Goal: Information Seeking & Learning: Understand process/instructions

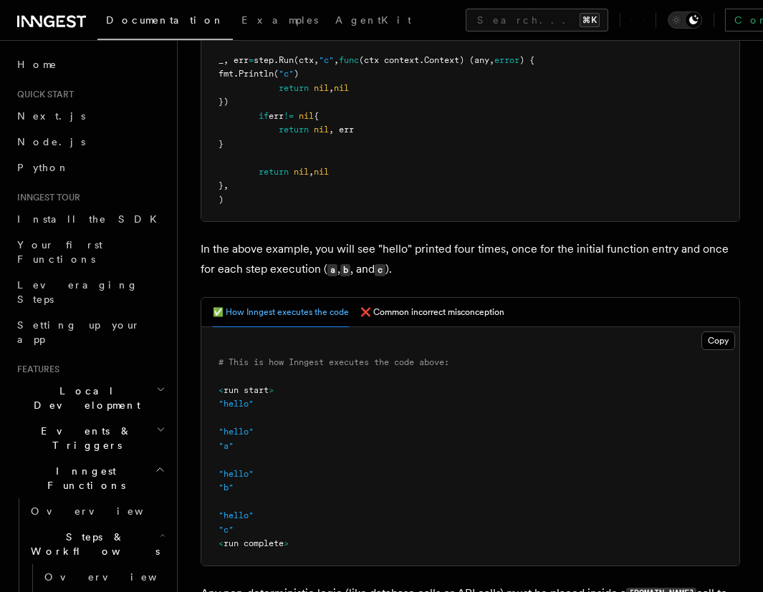
scroll to position [781, 0]
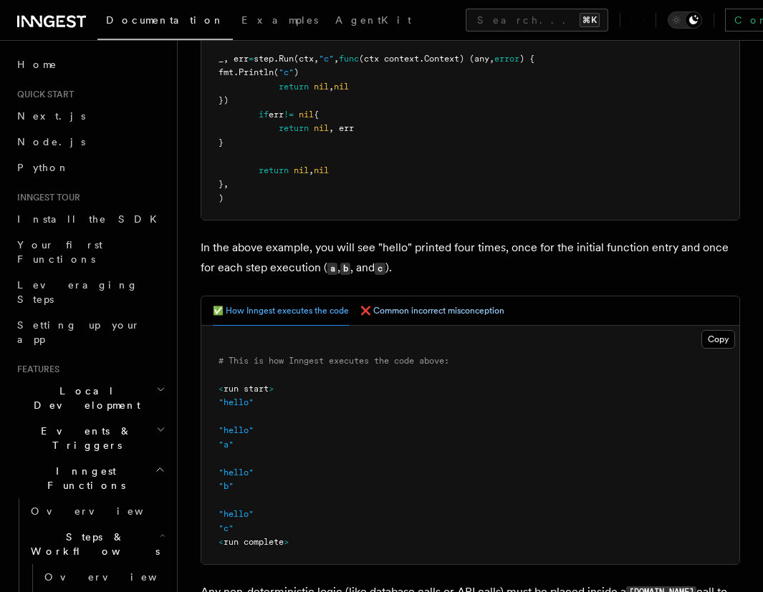
click at [431, 315] on button "❌ Common incorrect misconception" at bounding box center [432, 311] width 144 height 29
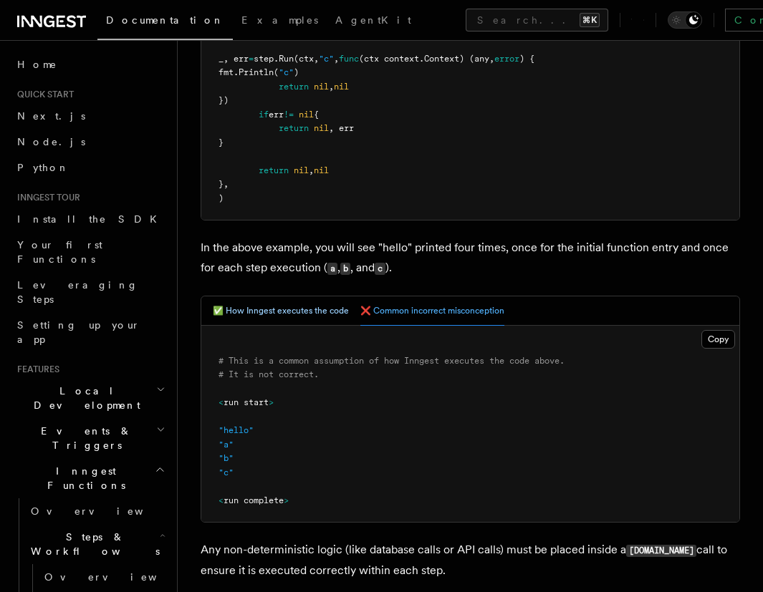
click at [296, 307] on button "✅ How Inngest executes the code" at bounding box center [281, 311] width 136 height 29
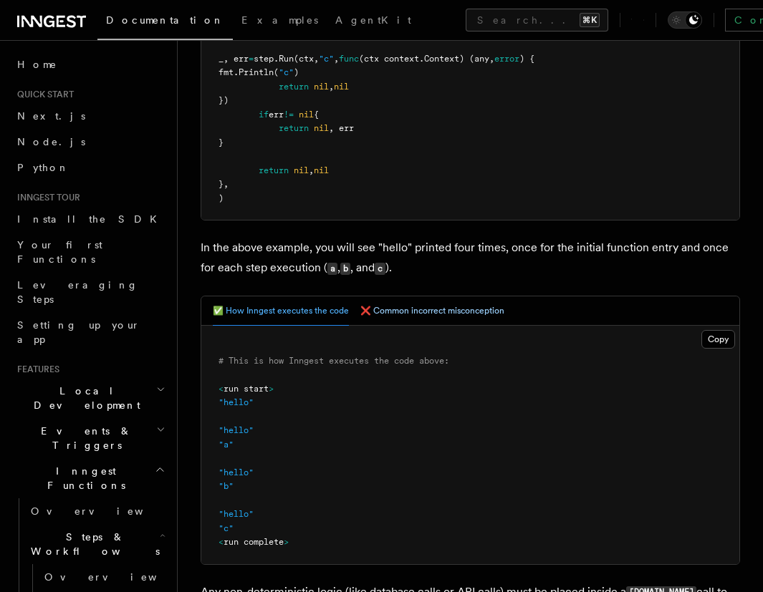
click at [373, 308] on button "❌ Common incorrect misconception" at bounding box center [432, 311] width 144 height 29
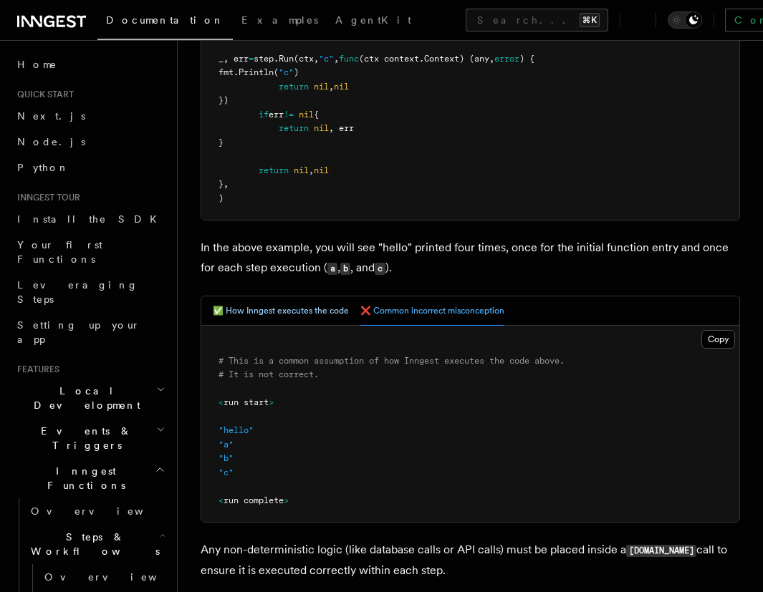
click at [307, 306] on button "✅ How Inngest executes the code" at bounding box center [281, 311] width 136 height 29
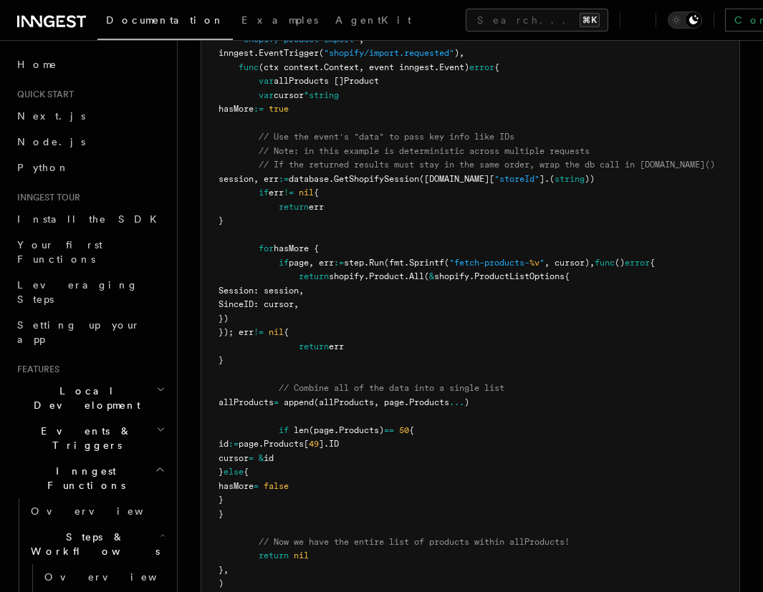
scroll to position [2354, 0]
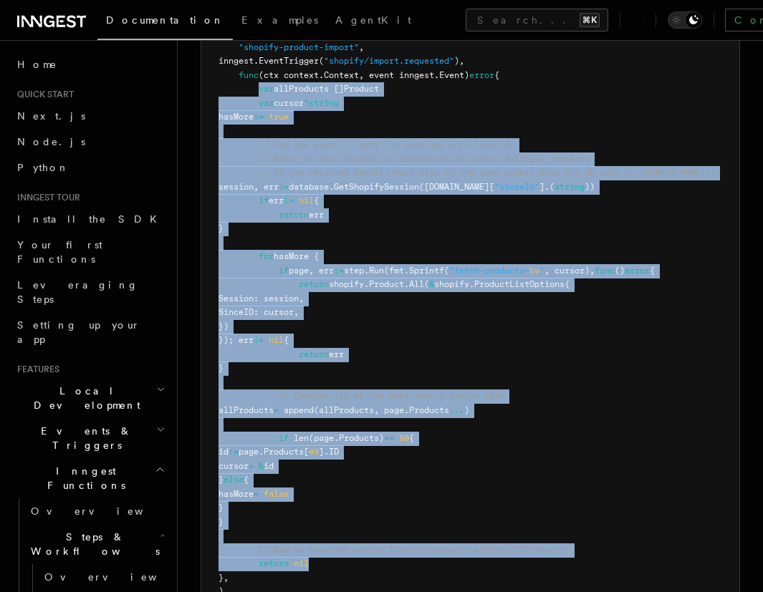
drag, startPoint x: 261, startPoint y: 88, endPoint x: 367, endPoint y: 561, distance: 484.6
click at [367, 561] on pre "inngest. CreateFunction ( "shopify-product-import" , inngest. EventTrigger ( "s…" at bounding box center [470, 313] width 538 height 602
copy code "var allProducts []Product var cursor * string hasMore := true // Use the event'…"
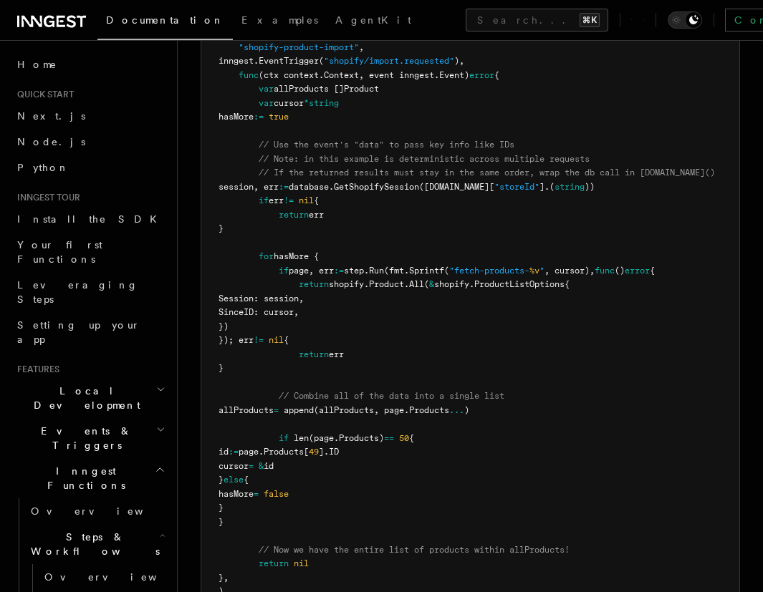
click at [437, 358] on pre "inngest. CreateFunction ( "shopify-product-import" , inngest. EventTrigger ( "s…" at bounding box center [470, 313] width 538 height 602
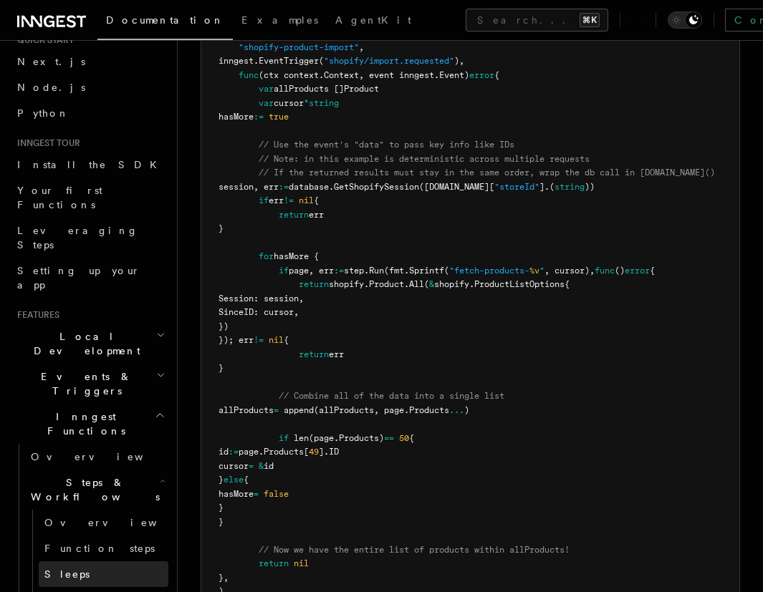
scroll to position [67, 0]
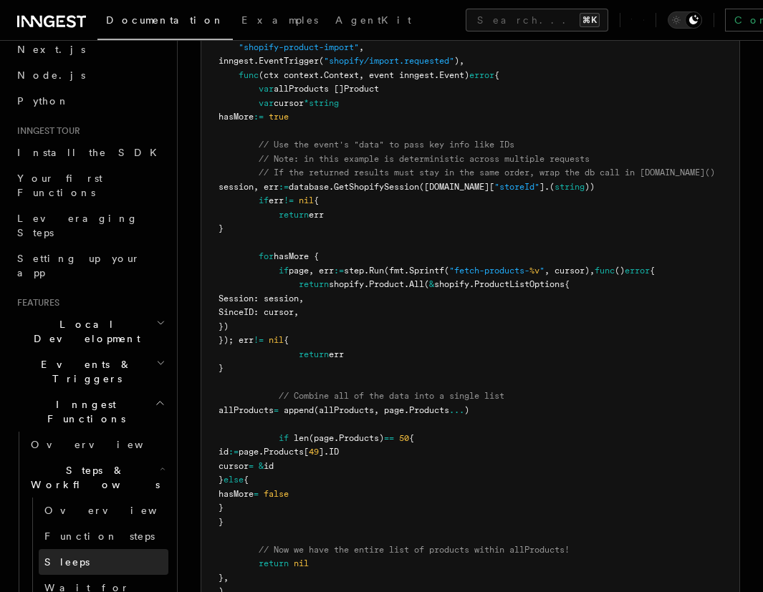
click at [100, 550] on link "Sleeps" at bounding box center [104, 563] width 130 height 26
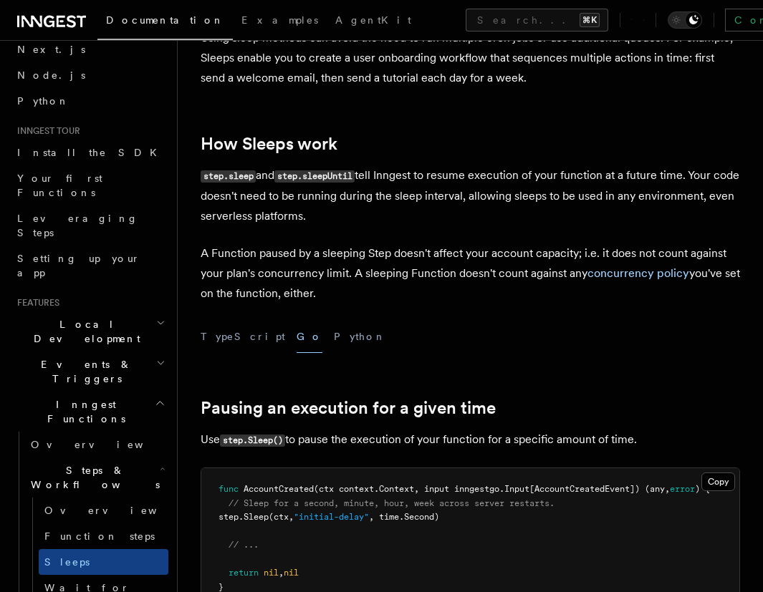
scroll to position [243, 0]
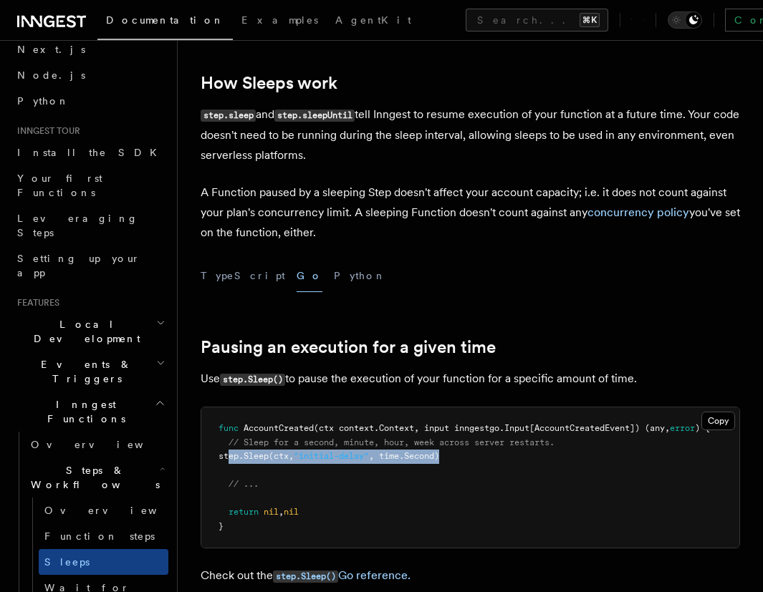
drag, startPoint x: 229, startPoint y: 457, endPoint x: 486, endPoint y: 461, distance: 257.9
click at [486, 461] on pre "func AccountCreated (ctx context.Context, input inngestgo.Input[AccountCreatedE…" at bounding box center [470, 478] width 538 height 140
copy span "step. Sleep (ctx, "initial-delay" , time.Second)"
